Goal: Task Accomplishment & Management: Manage account settings

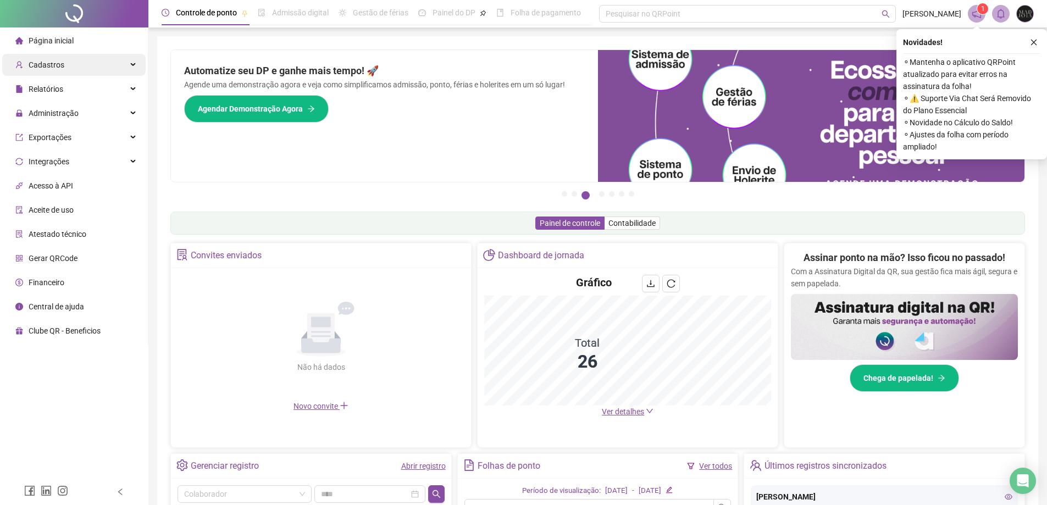
click at [71, 73] on div "Cadastros" at bounding box center [73, 65] width 143 height 22
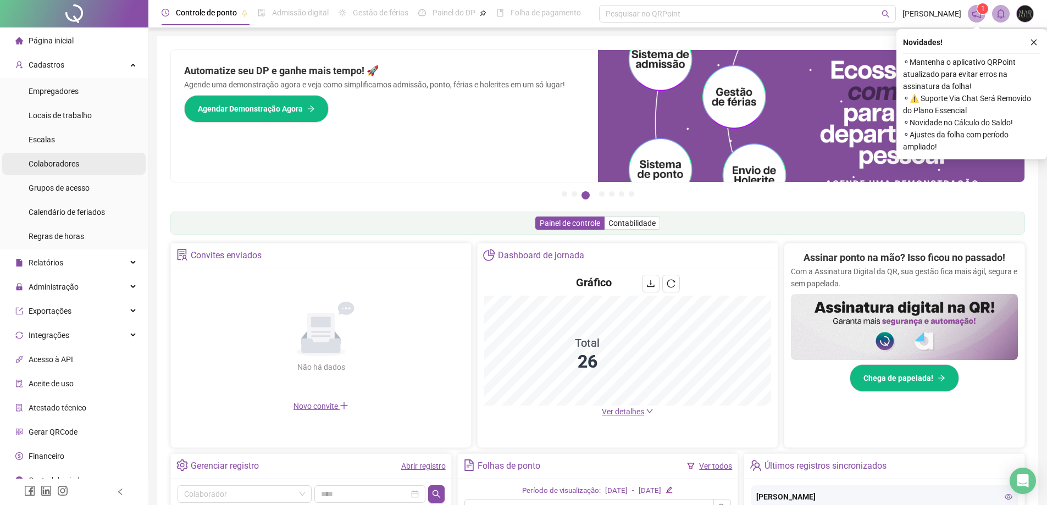
click at [79, 163] on li "Colaboradores" at bounding box center [73, 164] width 143 height 22
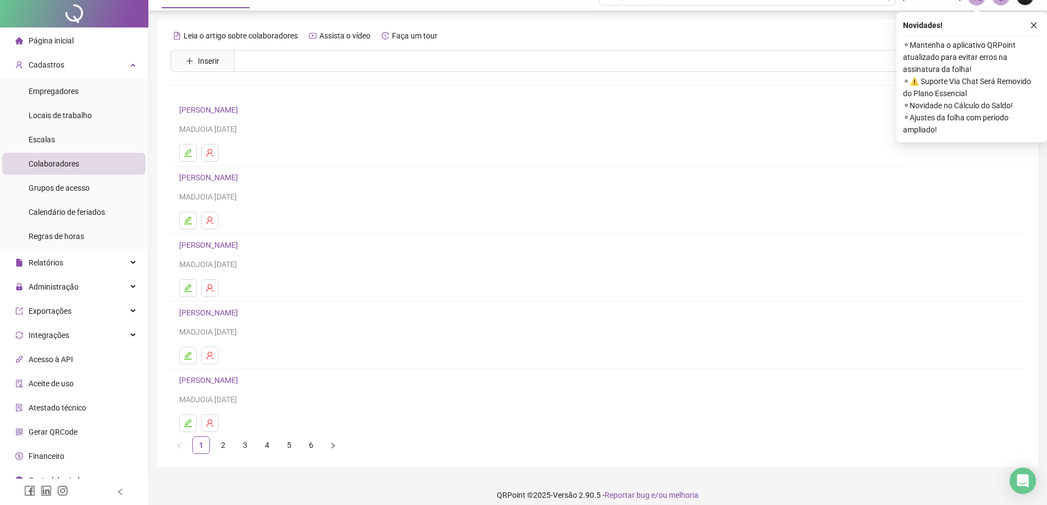
scroll to position [26, 0]
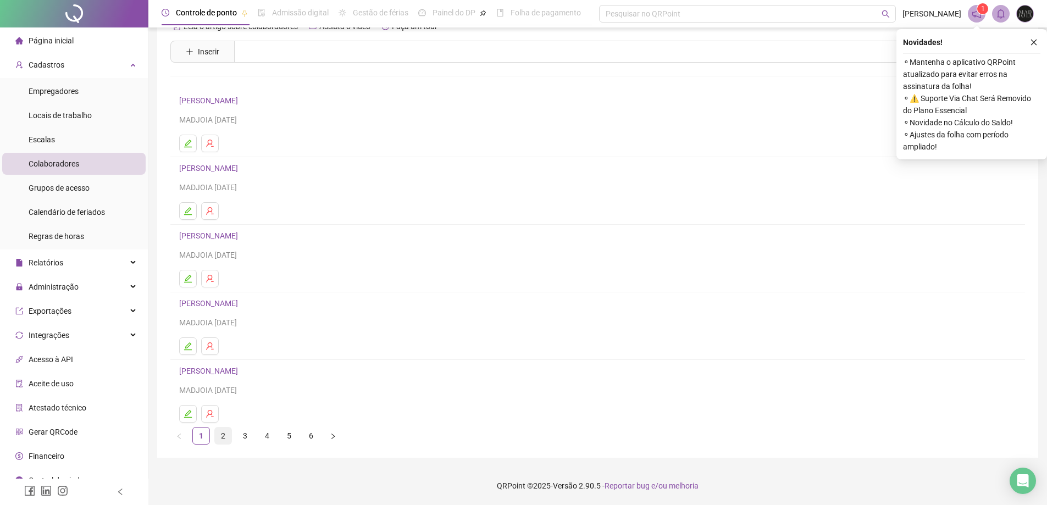
click at [224, 430] on link "2" at bounding box center [223, 435] width 16 height 16
click at [215, 413] on button "button" at bounding box center [210, 414] width 18 height 18
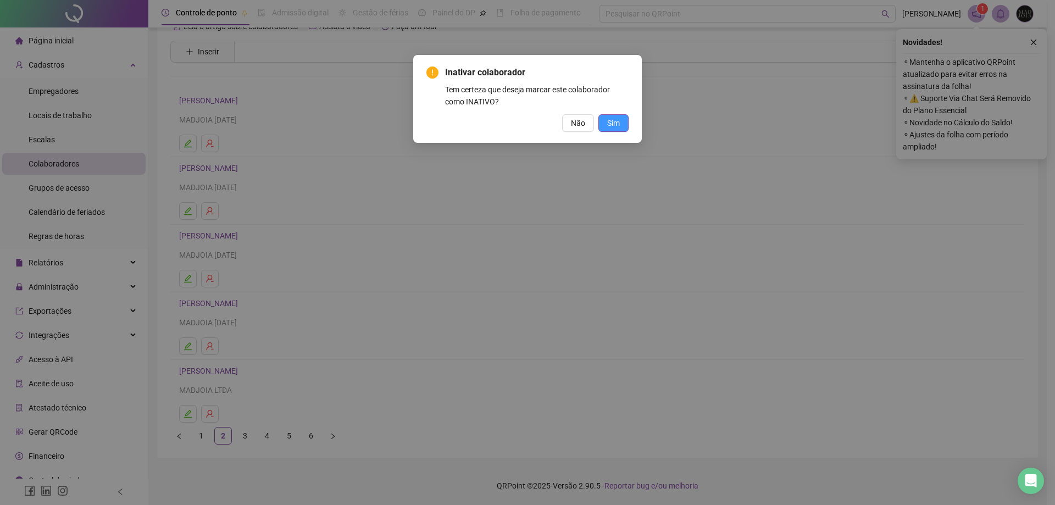
click at [617, 125] on span "Sim" at bounding box center [613, 123] width 13 height 12
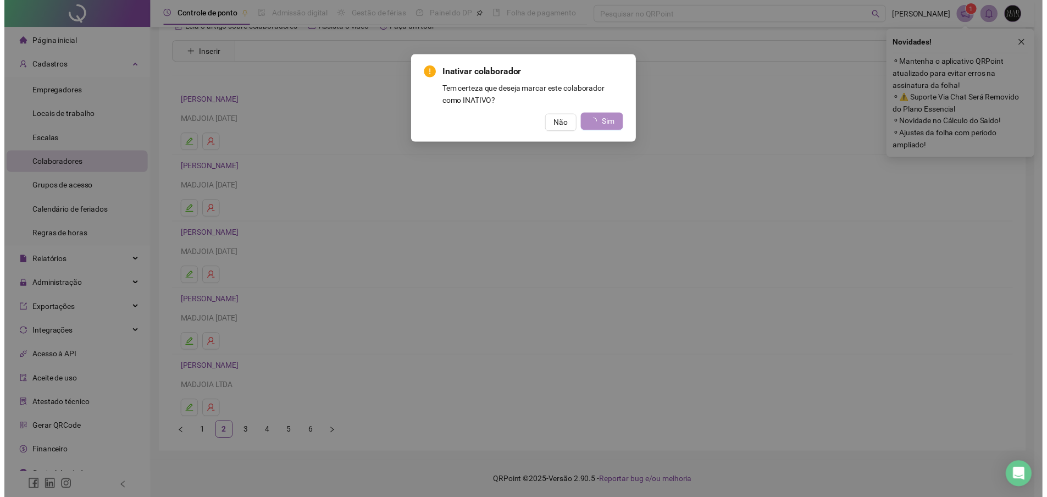
scroll to position [0, 0]
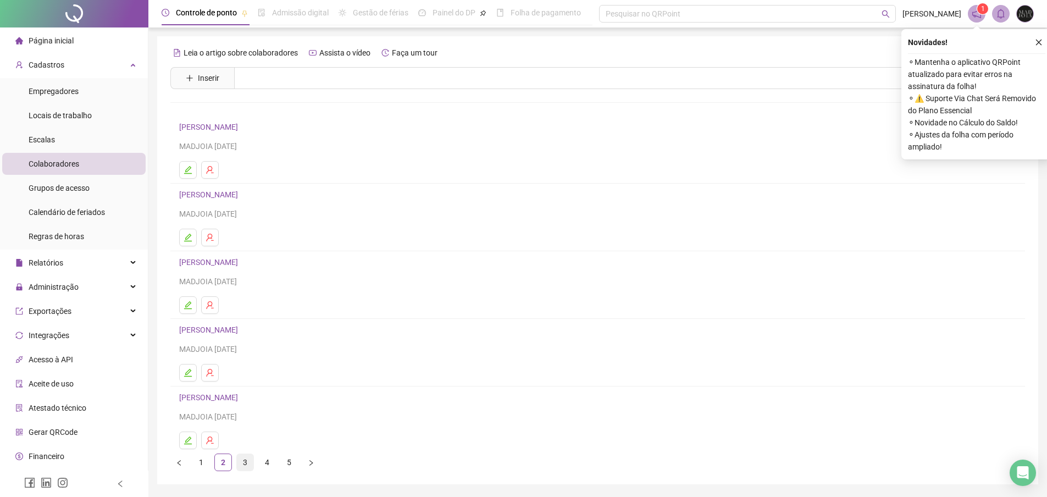
click at [247, 465] on link "3" at bounding box center [245, 462] width 16 height 16
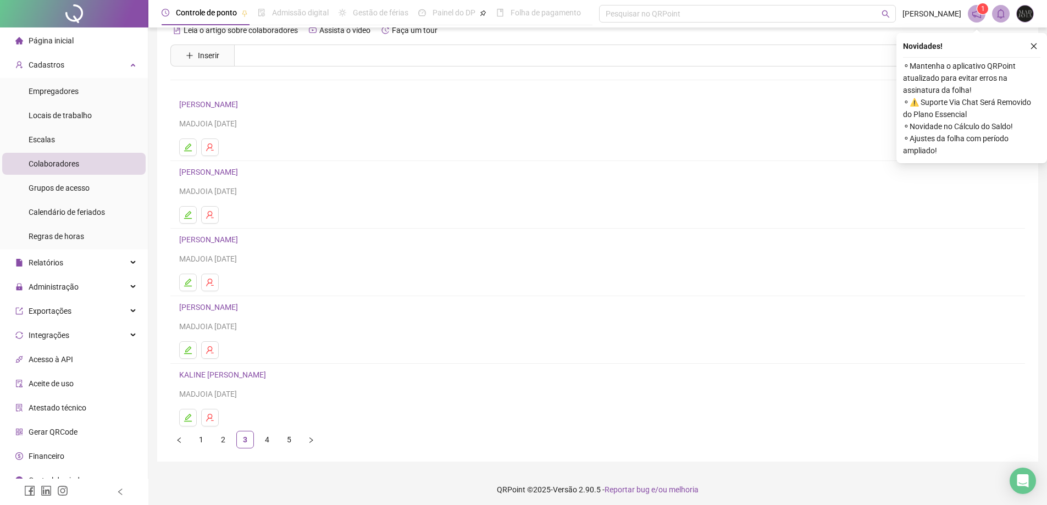
scroll to position [26, 0]
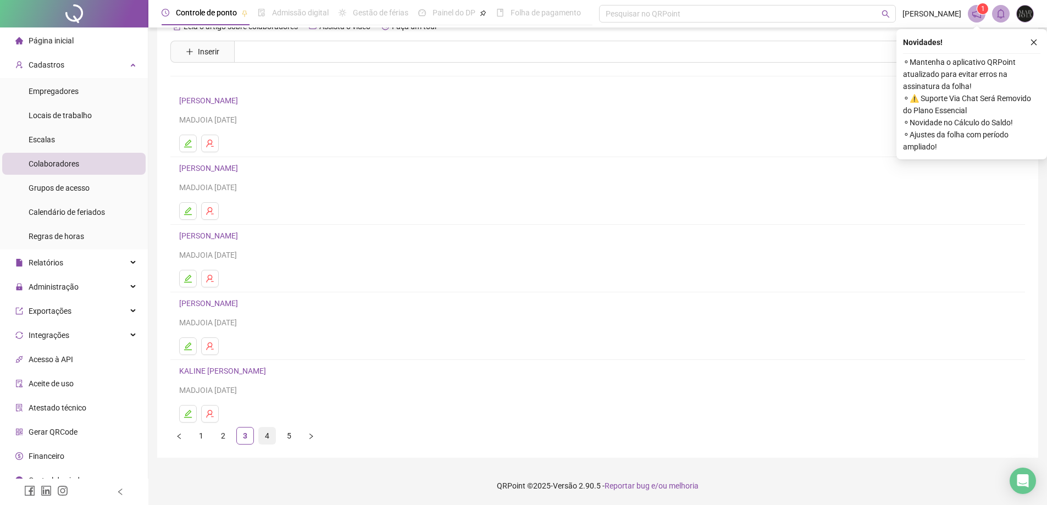
click at [266, 436] on link "4" at bounding box center [267, 435] width 16 height 16
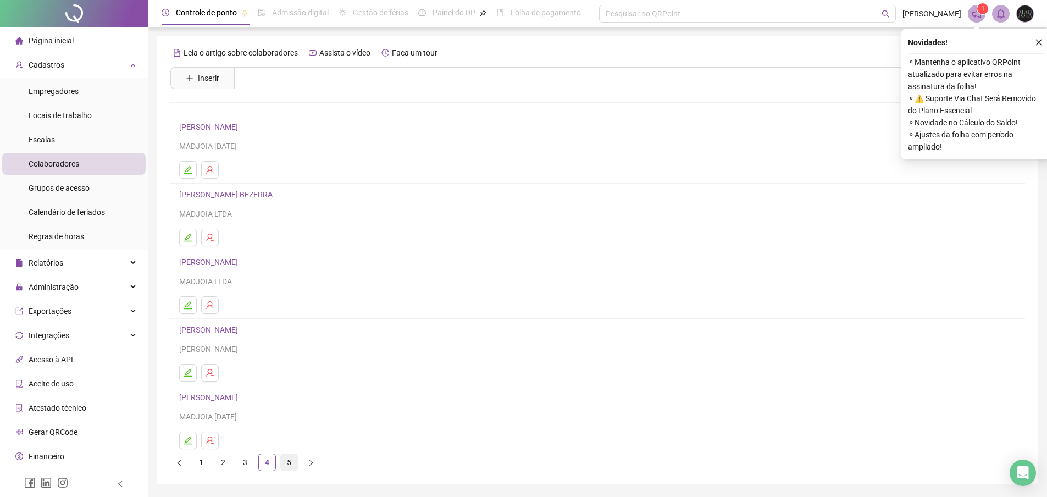
click at [287, 463] on link "5" at bounding box center [289, 462] width 16 height 16
click at [210, 174] on icon "user-delete" at bounding box center [209, 169] width 9 height 9
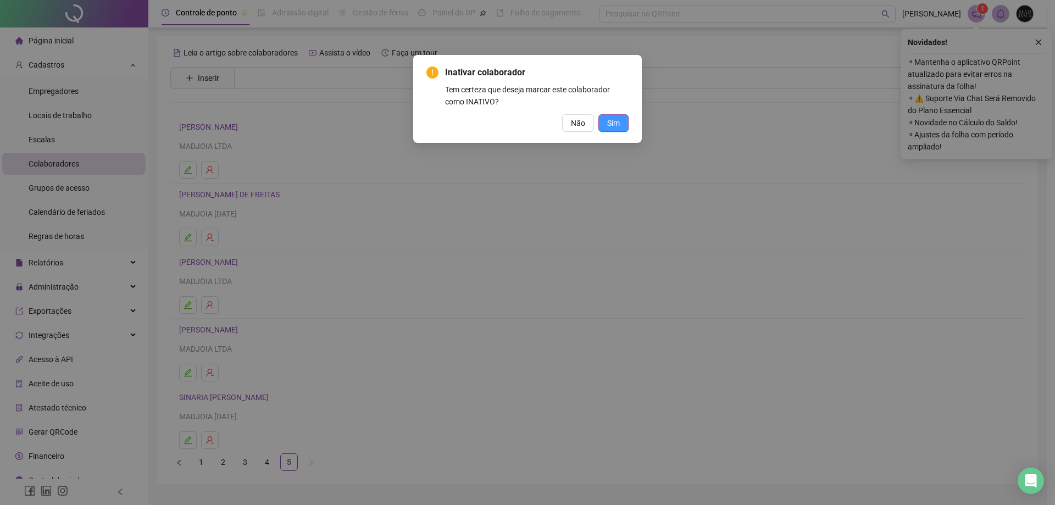
click at [611, 123] on span "Sim" at bounding box center [613, 123] width 13 height 12
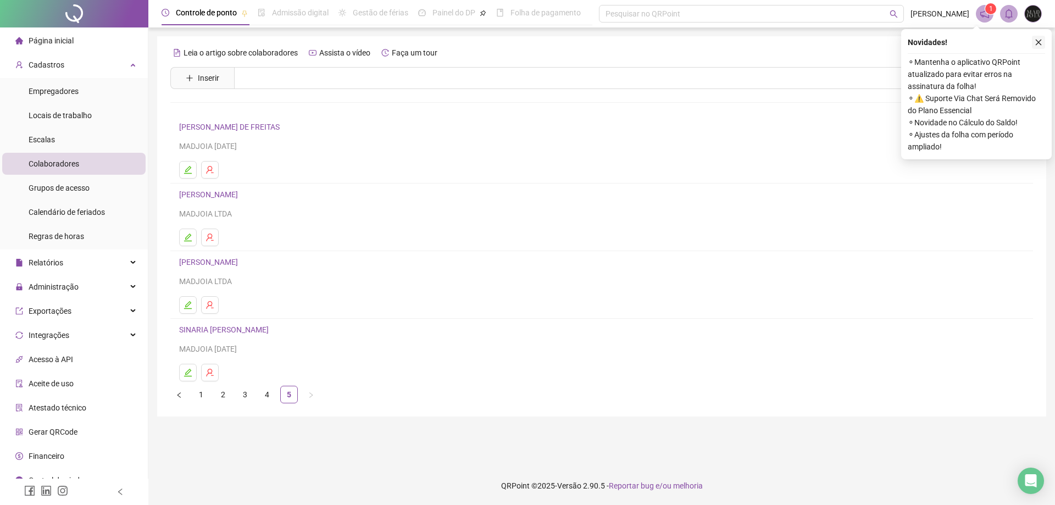
click at [1038, 41] on icon "close" at bounding box center [1038, 42] width 8 height 8
